Goal: Task Accomplishment & Management: Manage account settings

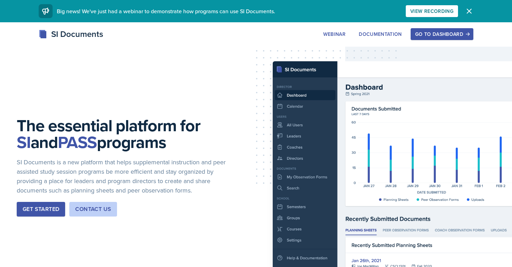
click at [426, 39] on button "Go to Dashboard" at bounding box center [441, 34] width 63 height 12
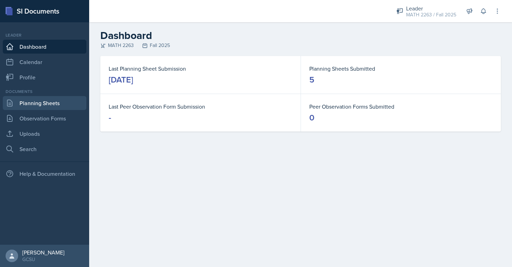
click at [44, 101] on link "Planning Sheets" at bounding box center [45, 103] width 84 height 14
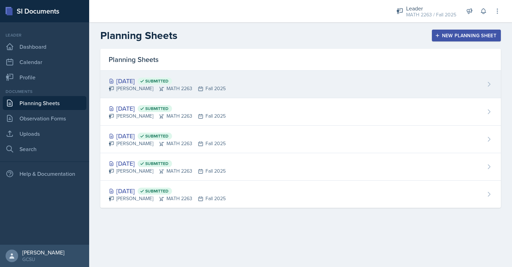
click at [141, 81] on div "[DATE] Submitted" at bounding box center [167, 80] width 117 height 9
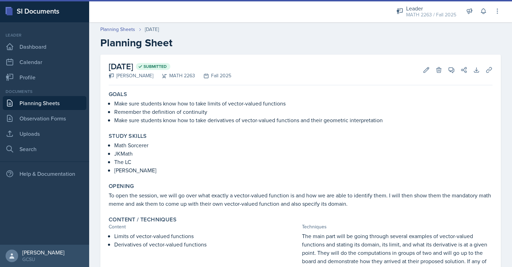
scroll to position [135, 0]
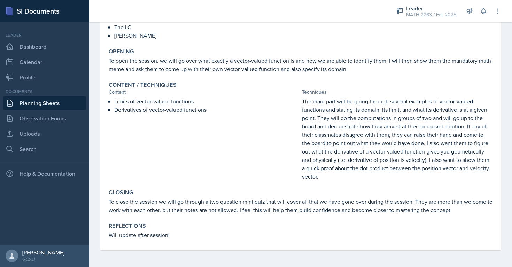
click at [169, 235] on p "Will update after session!" at bounding box center [301, 235] width 384 height 8
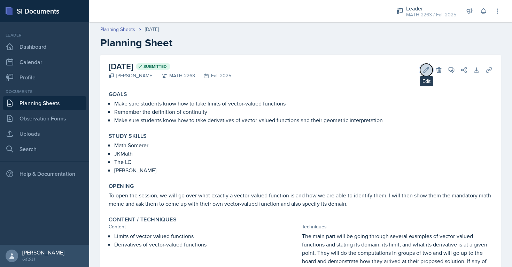
click at [429, 64] on button "Edit" at bounding box center [426, 70] width 13 height 13
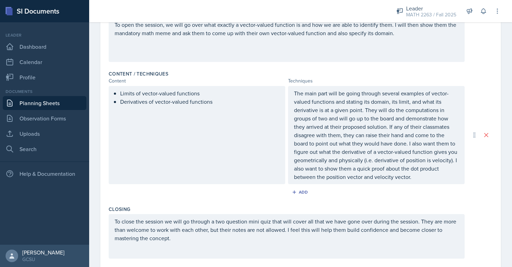
scroll to position [276, 0]
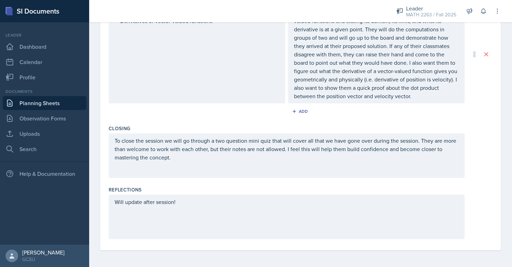
click at [190, 195] on div "Will update after session!" at bounding box center [287, 217] width 356 height 45
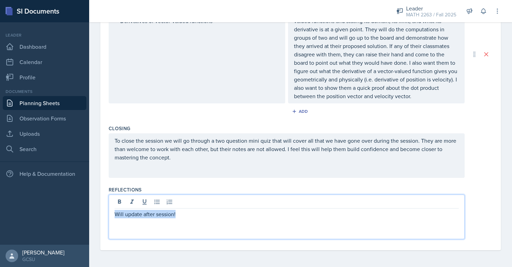
drag, startPoint x: 186, startPoint y: 214, endPoint x: 87, endPoint y: 212, distance: 98.5
click at [87, 212] on div "SI Documents Leader Dashboard Calendar Profile Documents Planning Sheets Observ…" at bounding box center [256, 133] width 512 height 267
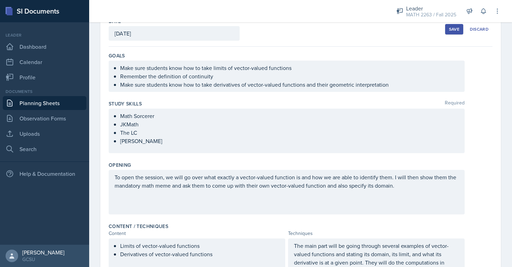
scroll to position [30, 0]
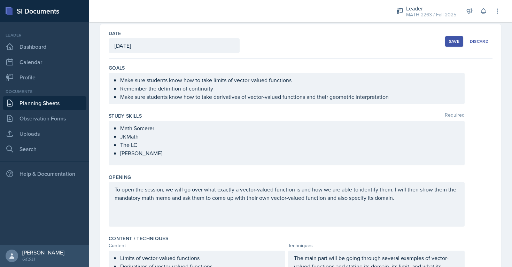
click at [454, 37] on button "Save" at bounding box center [454, 41] width 18 height 10
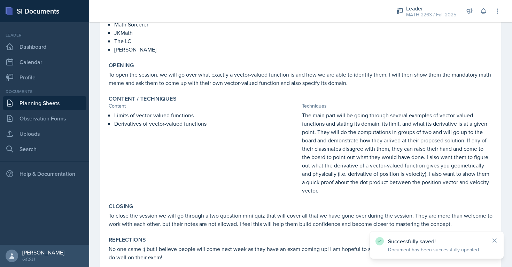
scroll to position [143, 0]
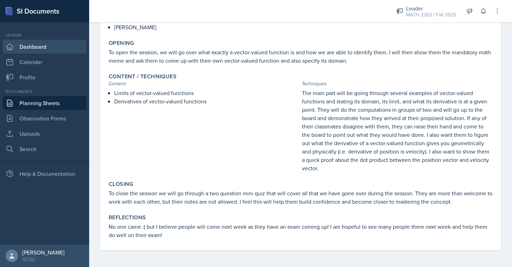
click at [39, 44] on link "Dashboard" at bounding box center [45, 47] width 84 height 14
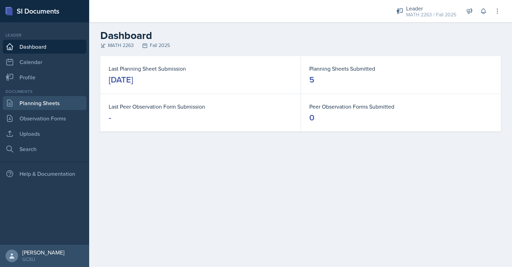
click at [39, 97] on link "Planning Sheets" at bounding box center [45, 103] width 84 height 14
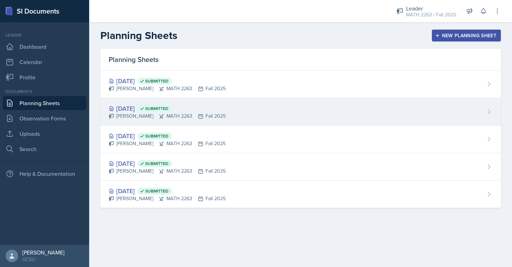
click at [146, 106] on div "[DATE] Submitted" at bounding box center [167, 108] width 117 height 9
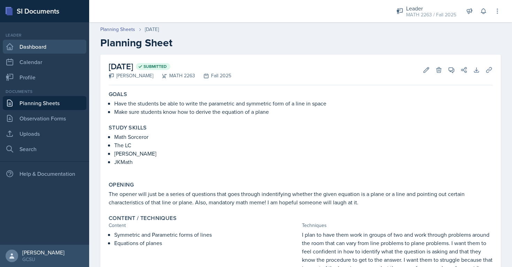
click at [31, 44] on link "Dashboard" at bounding box center [45, 47] width 84 height 14
